Goal: Task Accomplishment & Management: Manage account settings

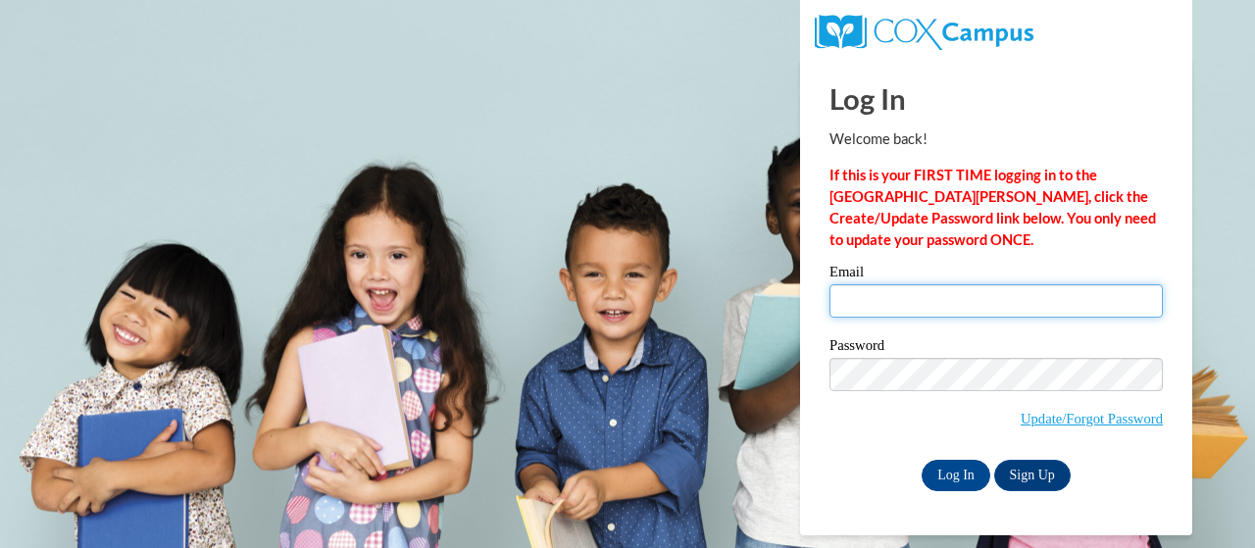
click at [950, 303] on input "Email" at bounding box center [995, 300] width 333 height 33
type input "e049624@muscogee.k12.ga.us"
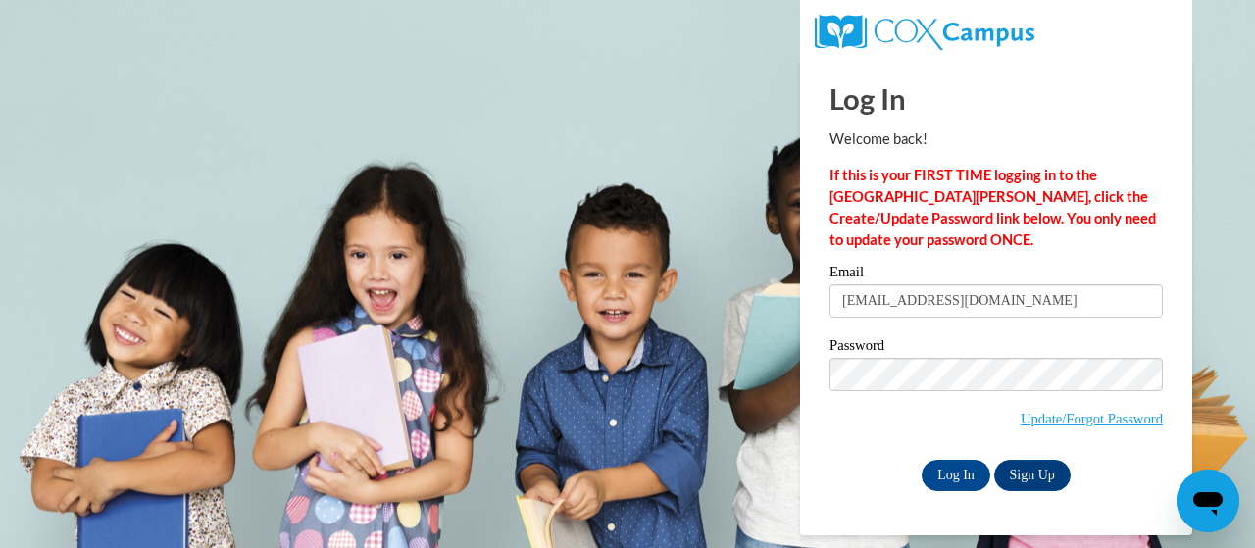
click at [879, 304] on input "e049624@muscogee.k12.ga.us" at bounding box center [995, 300] width 333 height 33
click at [948, 479] on input "Log In" at bounding box center [955, 475] width 69 height 31
